Goal: Answer question/provide support

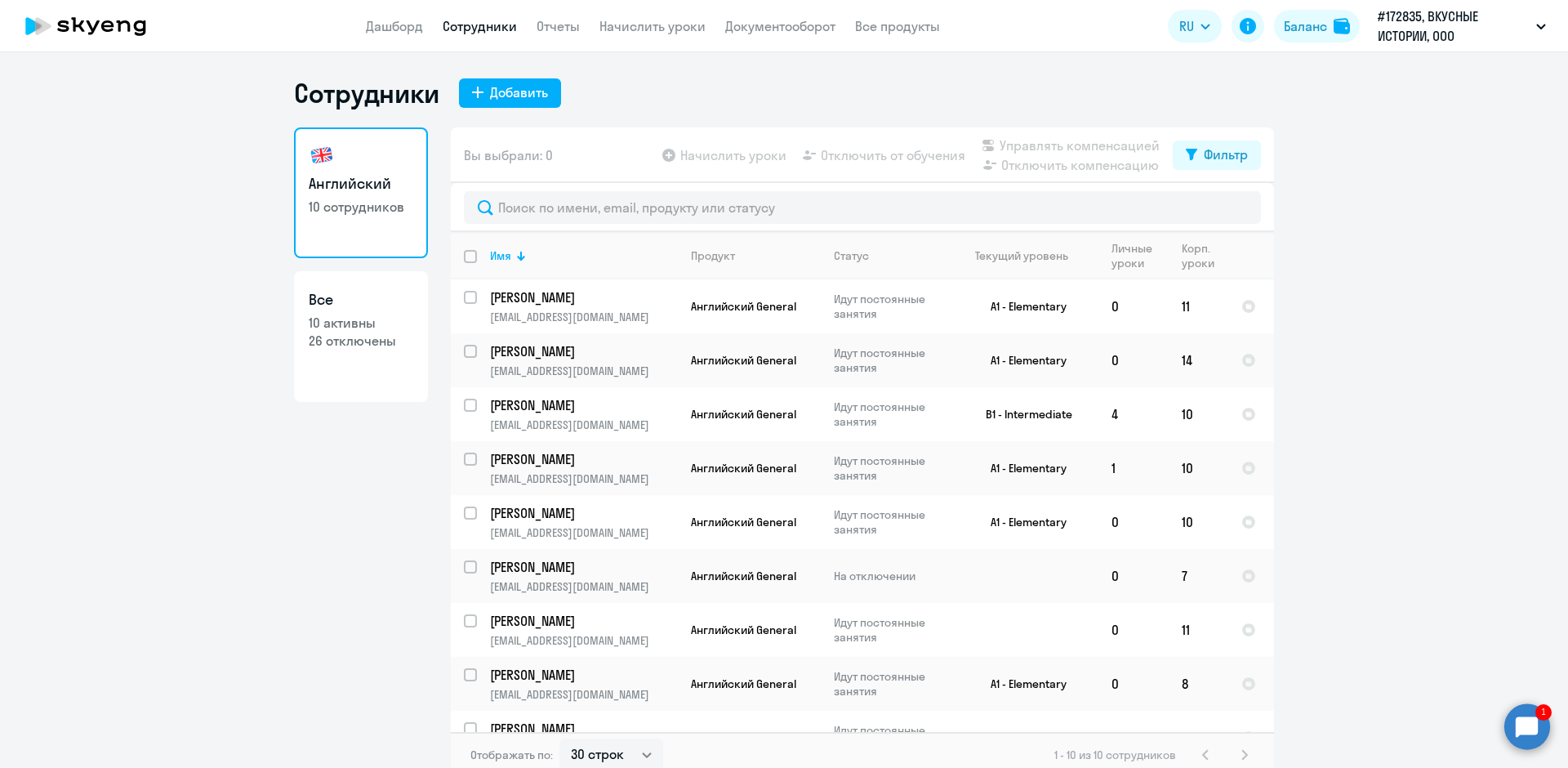
select select "30"
click at [1534, 730] on circle at bounding box center [1526, 725] width 46 height 46
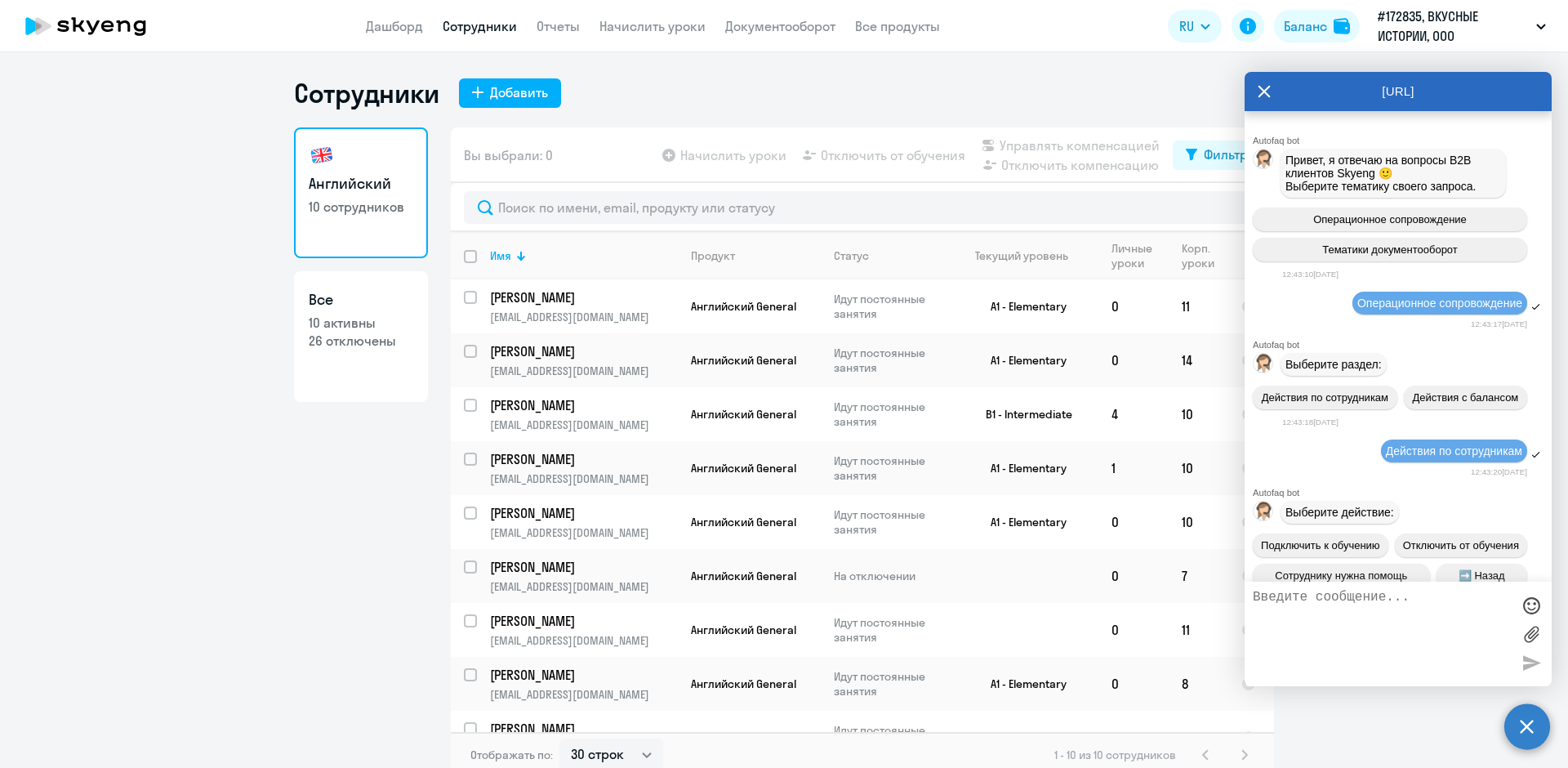
scroll to position [1575, 0]
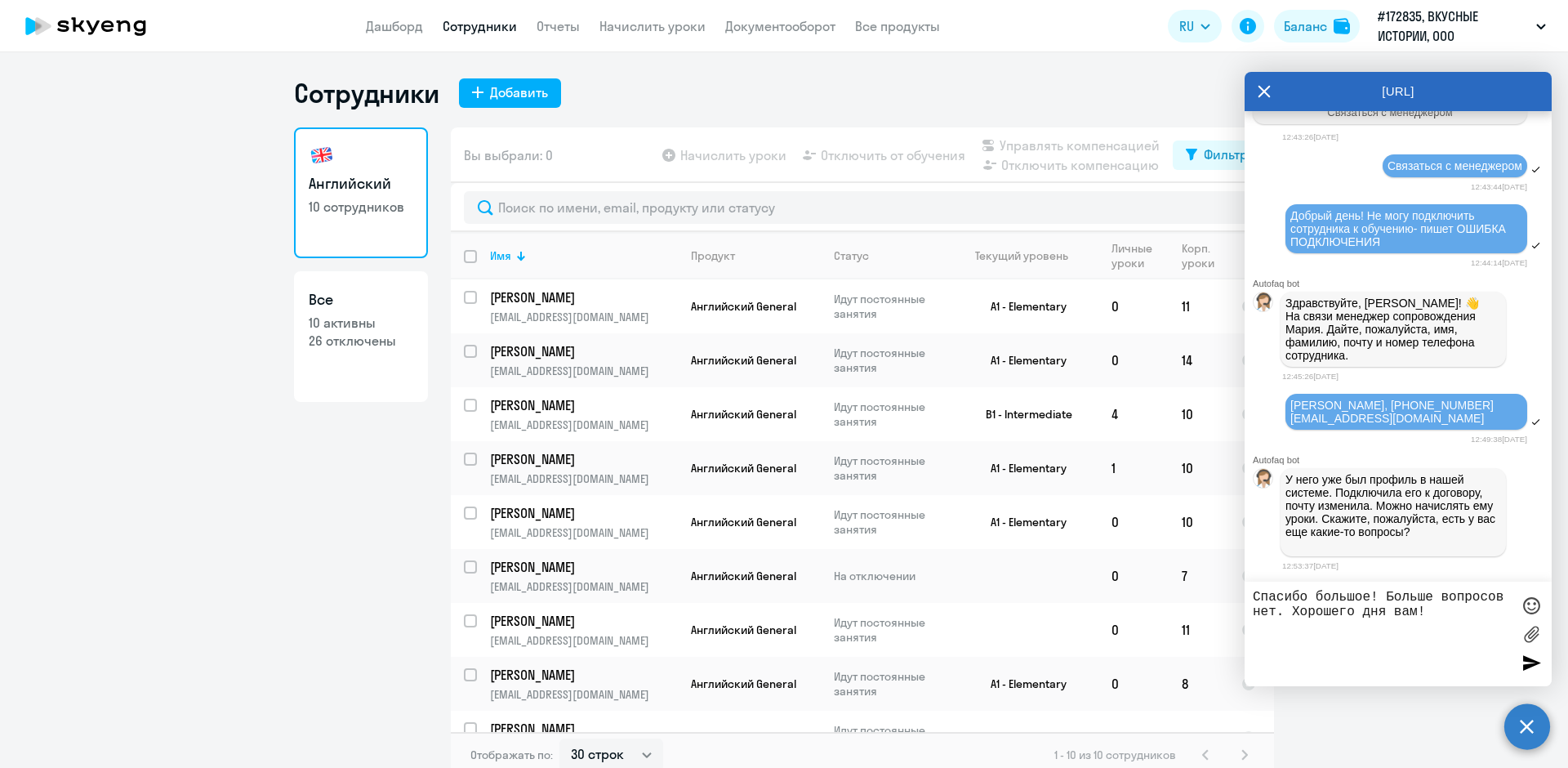
type textarea "Спасибо большое! Больше вопросов нет. Хорошего дня вам!"
click at [1535, 667] on div at bounding box center [1531, 662] width 24 height 24
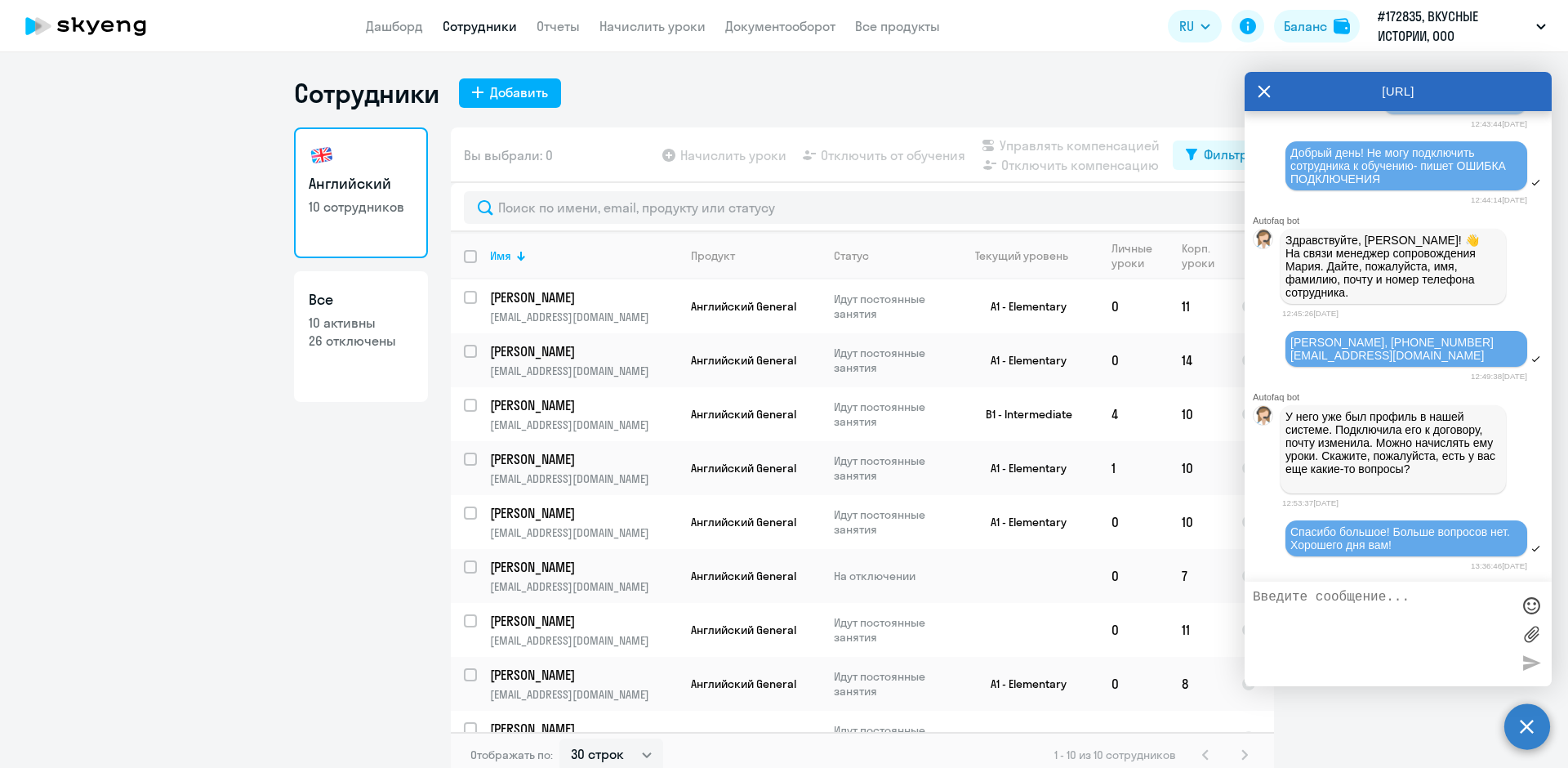
click at [1256, 90] on div "AutoFAQ.ai" at bounding box center [1398, 91] width 307 height 39
click at [1261, 89] on icon at bounding box center [1264, 91] width 13 height 13
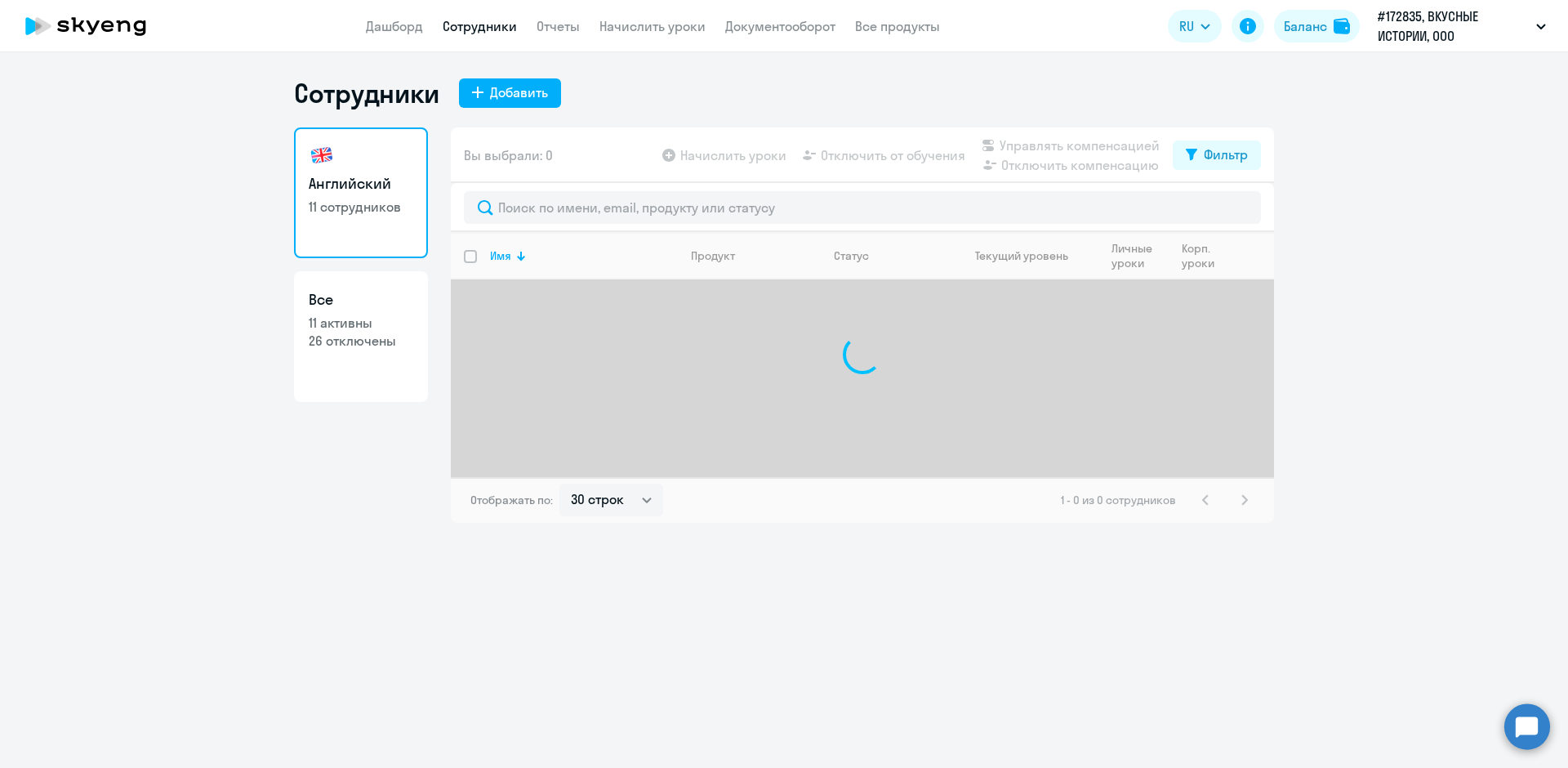
select select "30"
